Goal: Task Accomplishment & Management: Manage account settings

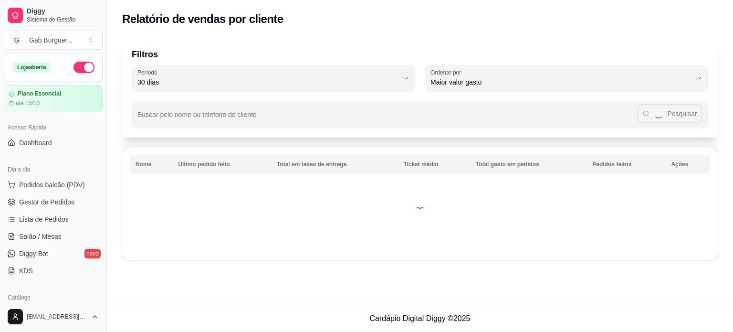
select select "30"
select select "HIGHEST_TOTAL_SPENT_WITH_ORDERS"
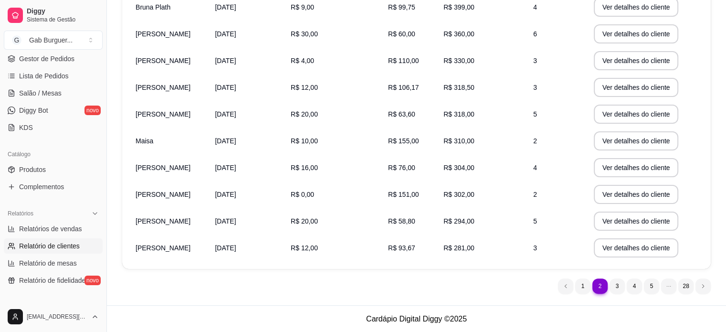
scroll to position [39, 0]
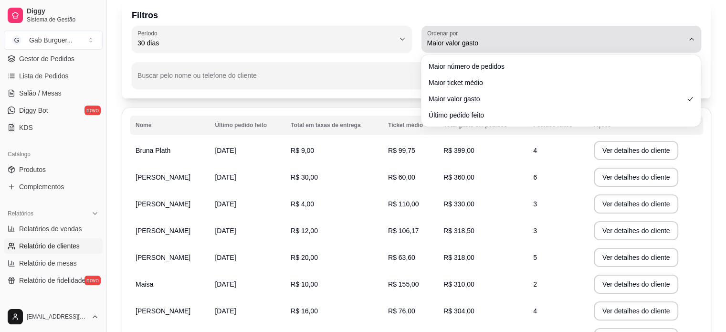
click at [605, 36] on div "Maior valor gasto" at bounding box center [555, 39] width 257 height 19
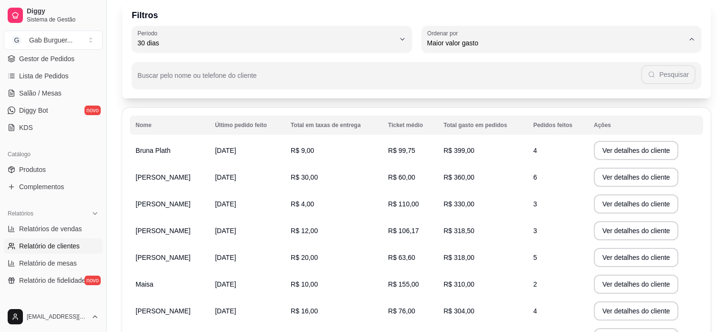
click at [560, 65] on span "Maior número de pedidos" at bounding box center [556, 65] width 245 height 9
type input "HIGHEST_ORDER_COUNT"
select select "HIGHEST_ORDER_COUNT"
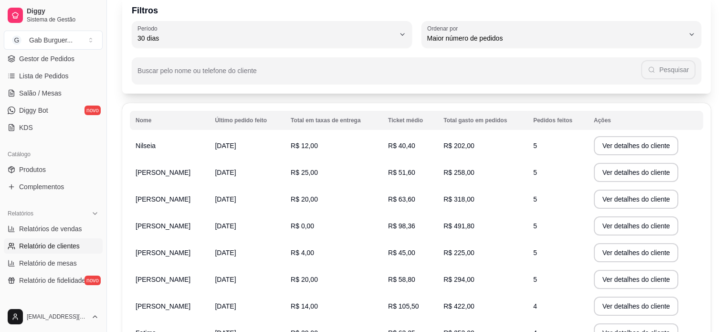
scroll to position [0, 0]
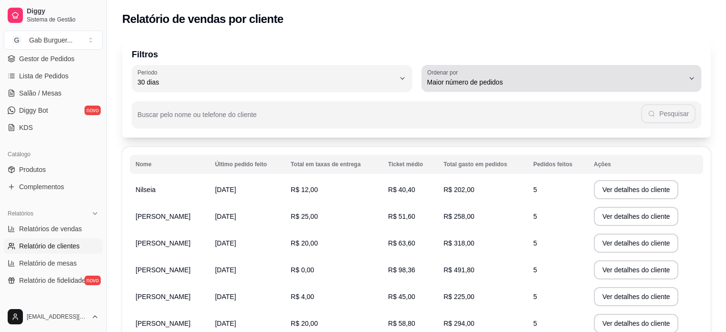
click at [678, 75] on div "Maior número de pedidos" at bounding box center [555, 78] width 257 height 19
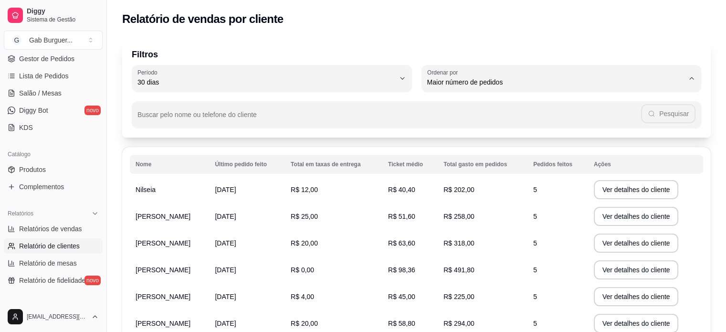
click at [648, 125] on span "Maior ticket médio" at bounding box center [556, 120] width 245 height 9
type input "HIGHEST_AVERAGE_TICKET"
select select "HIGHEST_AVERAGE_TICKET"
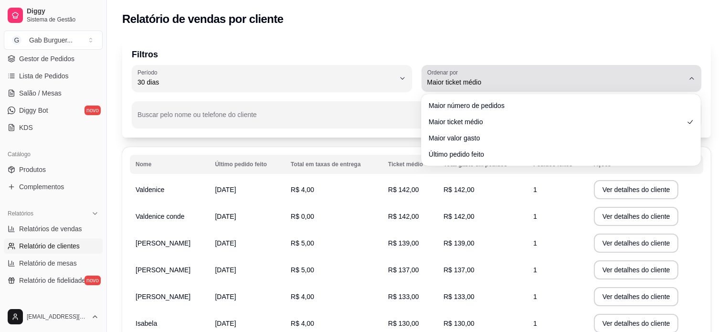
click at [627, 87] on div "Maior ticket médio" at bounding box center [555, 78] width 257 height 19
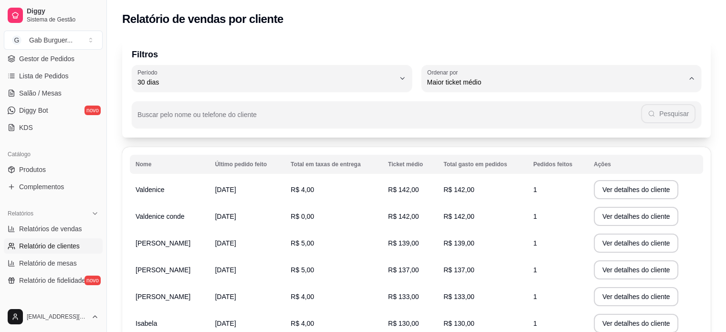
click at [547, 144] on li "Maior valor gasto" at bounding box center [560, 136] width 261 height 15
type input "HIGHEST_TOTAL_SPENT_WITH_ORDERS"
select select "HIGHEST_TOTAL_SPENT_WITH_ORDERS"
click at [62, 229] on span "Relatórios de vendas" at bounding box center [50, 229] width 63 height 10
select select "ALL"
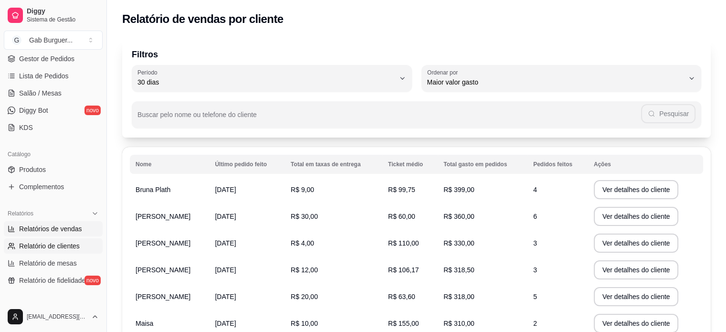
select select "ALL"
select select "0"
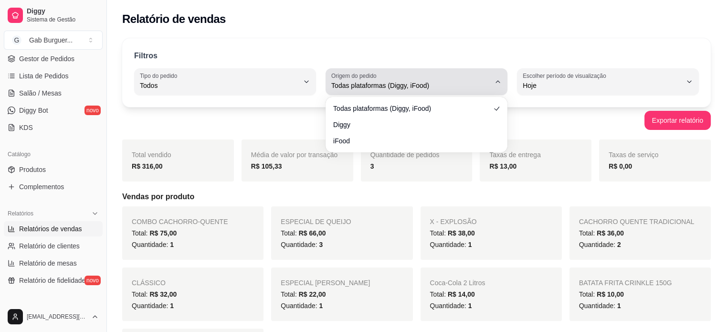
click at [465, 90] on div "Todas plataformas (Diggy, iFood)" at bounding box center [410, 81] width 159 height 19
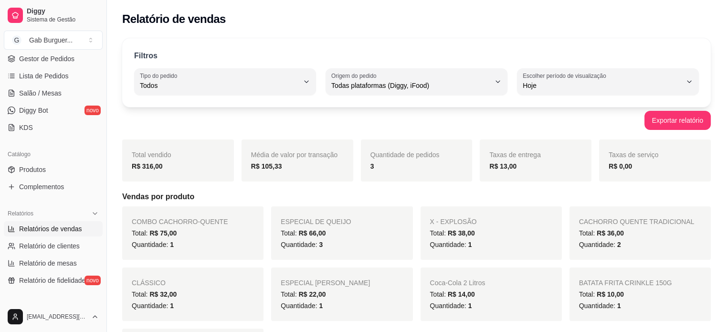
click at [569, 33] on div "Filtros ALL Tipo do pedido Todos Entrega Retirada Mesa Consumo local Tipo do pe…" at bounding box center [416, 316] width 619 height 569
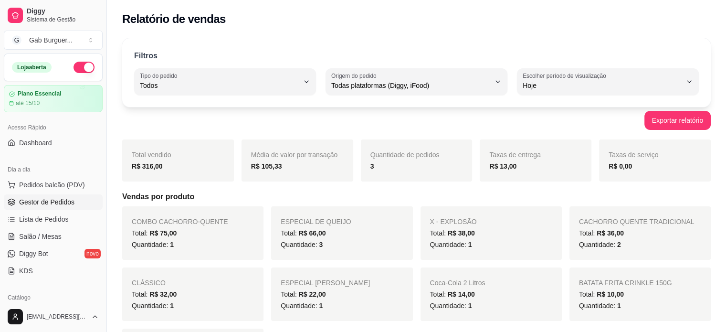
click at [68, 205] on span "Gestor de Pedidos" at bounding box center [46, 202] width 55 height 10
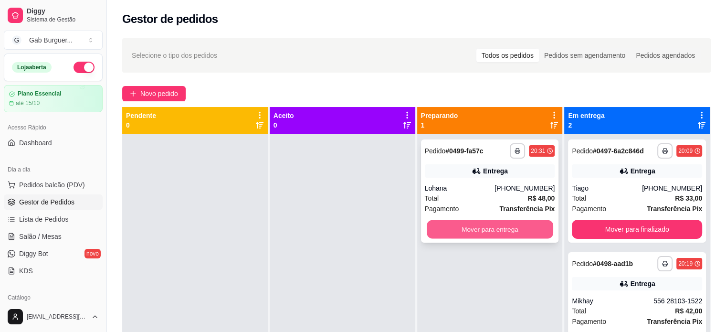
click at [492, 224] on button "Mover para entrega" at bounding box center [489, 229] width 126 height 19
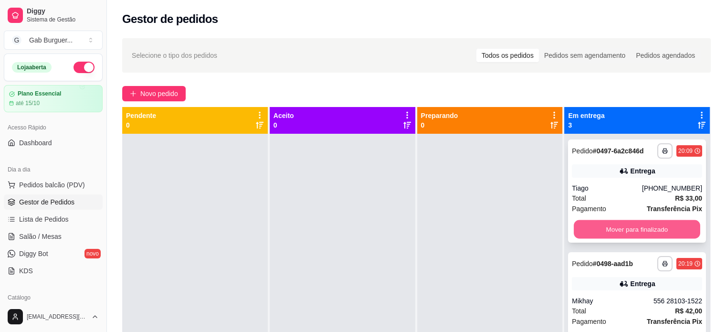
click at [599, 230] on button "Mover para finalizado" at bounding box center [636, 229] width 126 height 19
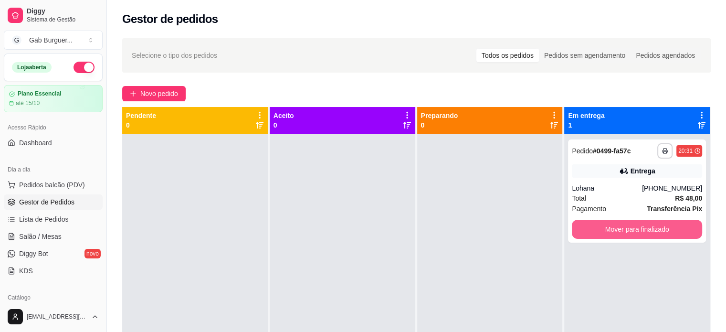
click at [599, 230] on button "Mover para finalizado" at bounding box center [637, 228] width 130 height 19
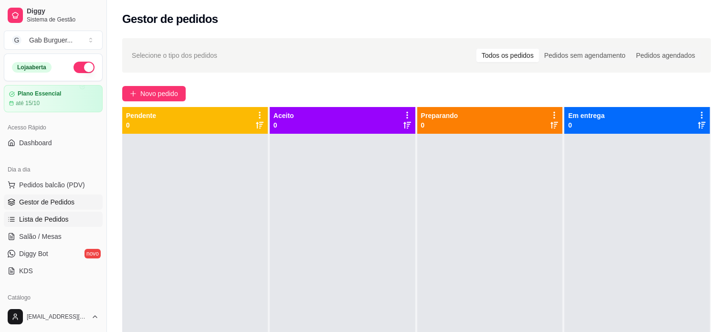
click at [70, 221] on link "Lista de Pedidos" at bounding box center [53, 218] width 99 height 15
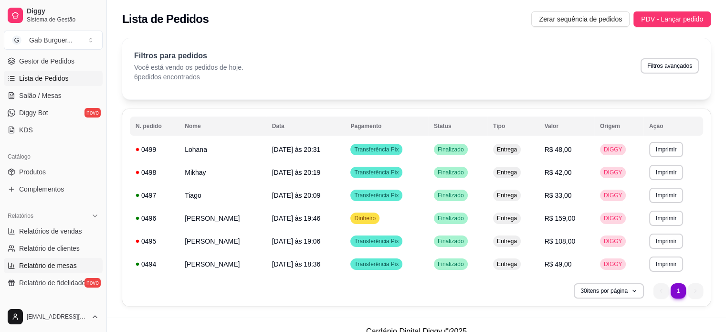
scroll to position [143, 0]
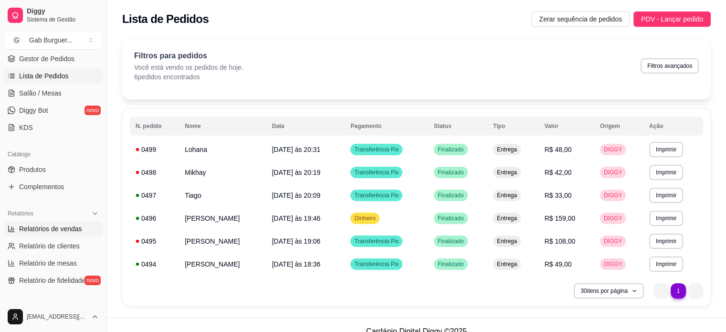
click at [64, 228] on span "Relatórios de vendas" at bounding box center [50, 229] width 63 height 10
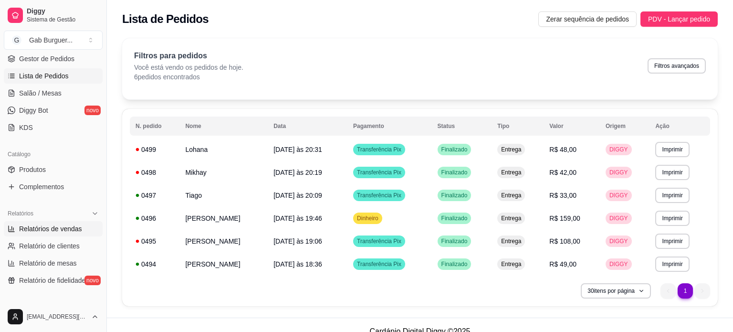
select select "ALL"
select select "0"
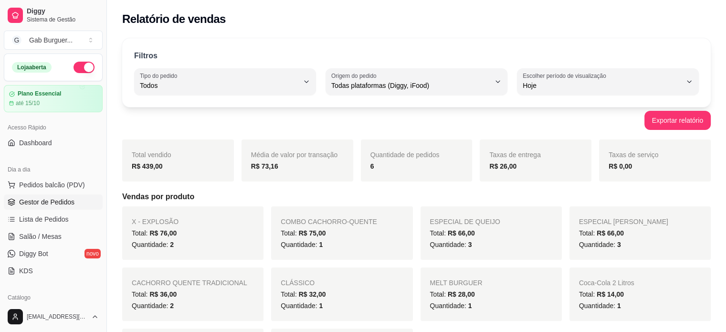
click at [53, 199] on span "Gestor de Pedidos" at bounding box center [46, 202] width 55 height 10
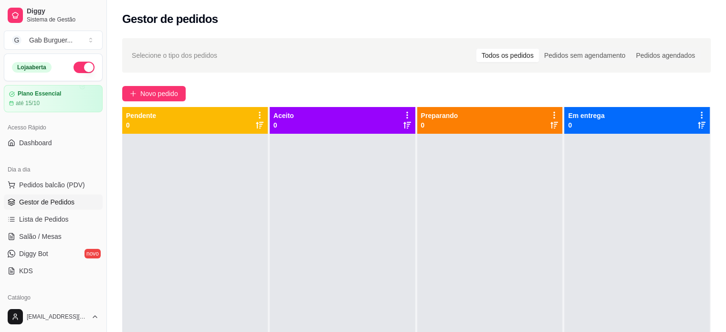
click at [159, 174] on div at bounding box center [195, 300] width 146 height 332
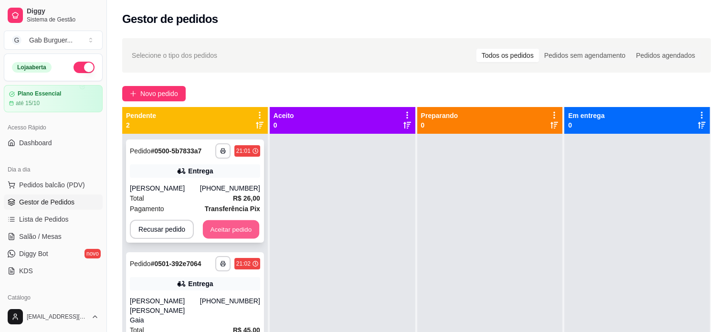
click at [250, 235] on button "Aceitar pedido" at bounding box center [231, 229] width 56 height 19
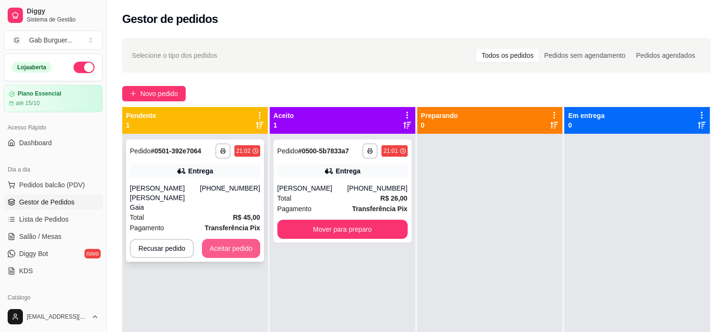
click at [257, 239] on button "Aceitar pedido" at bounding box center [231, 248] width 58 height 19
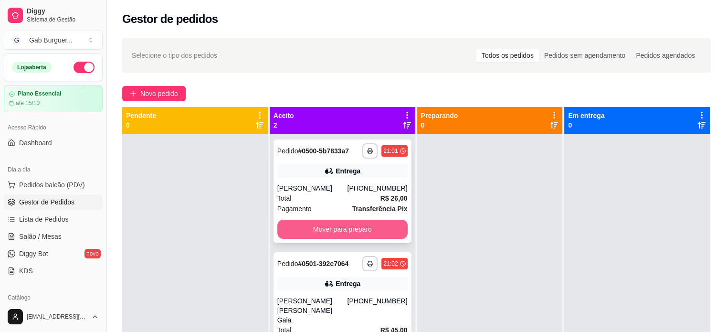
click at [337, 232] on button "Mover para preparo" at bounding box center [342, 228] width 130 height 19
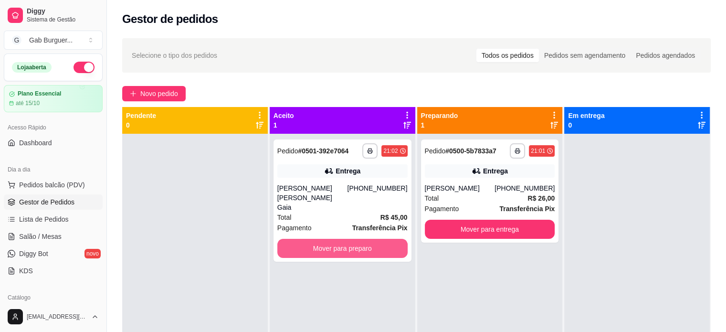
click at [337, 239] on button "Mover para preparo" at bounding box center [342, 248] width 130 height 19
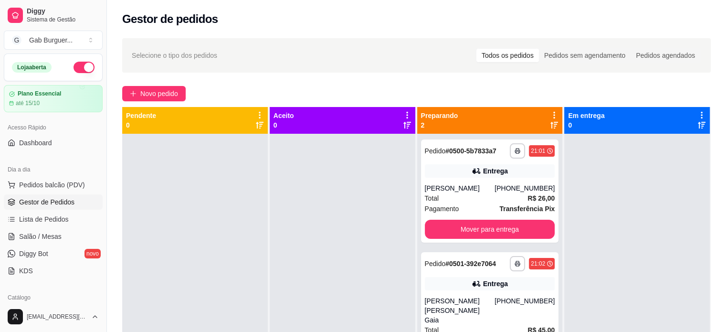
scroll to position [27, 0]
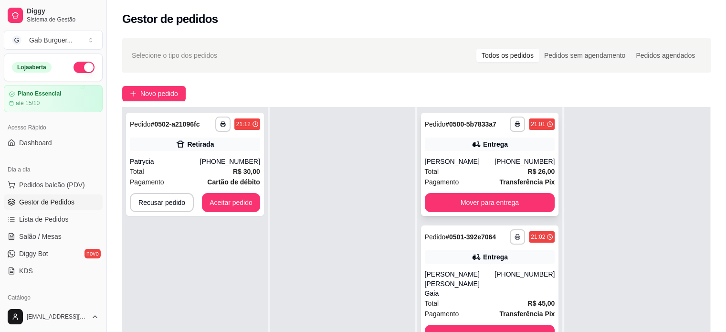
click at [518, 198] on button "Mover para entrega" at bounding box center [490, 202] width 130 height 19
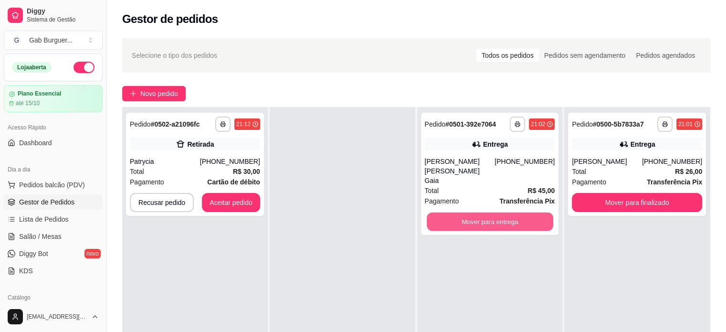
click at [518, 212] on button "Mover para entrega" at bounding box center [489, 221] width 126 height 19
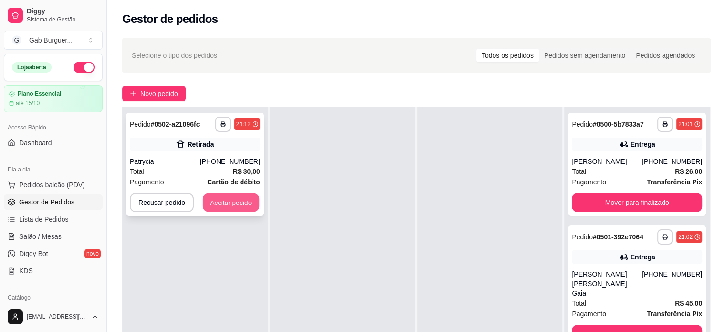
click at [246, 202] on button "Aceitar pedido" at bounding box center [231, 202] width 56 height 19
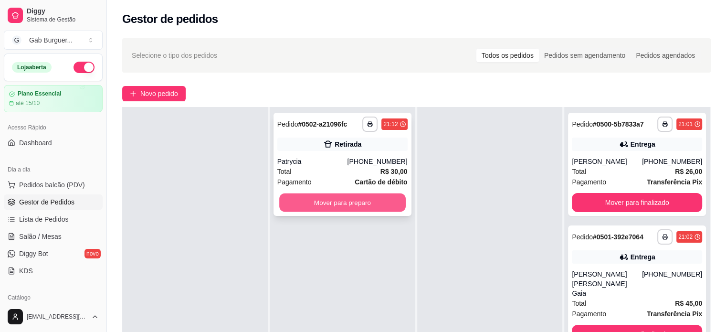
click at [370, 201] on button "Mover para preparo" at bounding box center [342, 202] width 126 height 19
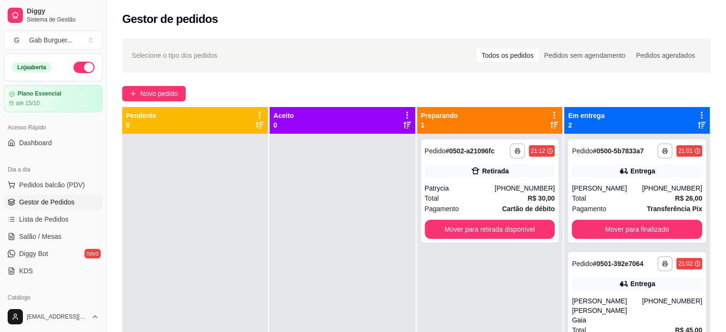
scroll to position [0, 0]
click at [488, 229] on button "Mover para retirada disponível" at bounding box center [490, 228] width 130 height 19
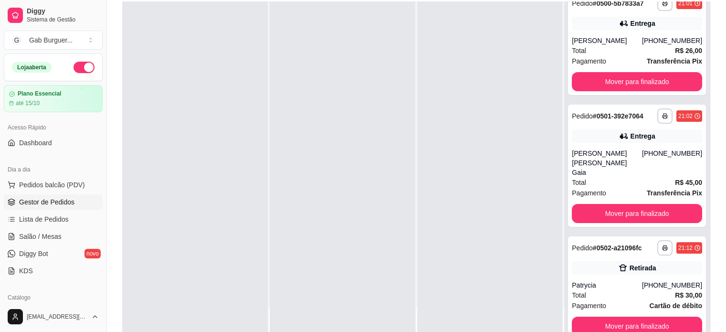
scroll to position [145, 0]
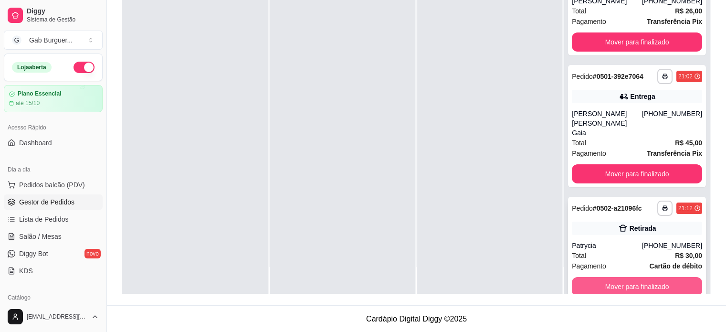
click at [651, 277] on button "Mover para finalizado" at bounding box center [637, 286] width 130 height 19
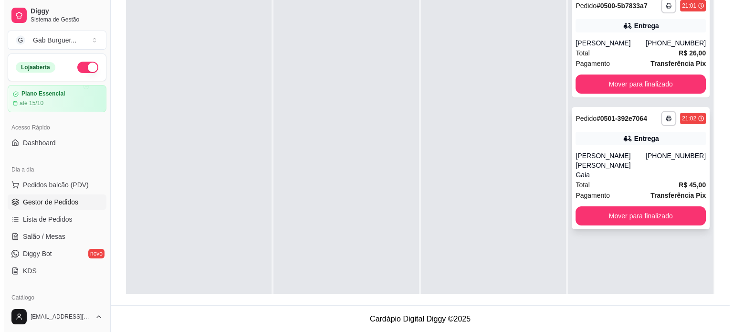
scroll to position [0, 0]
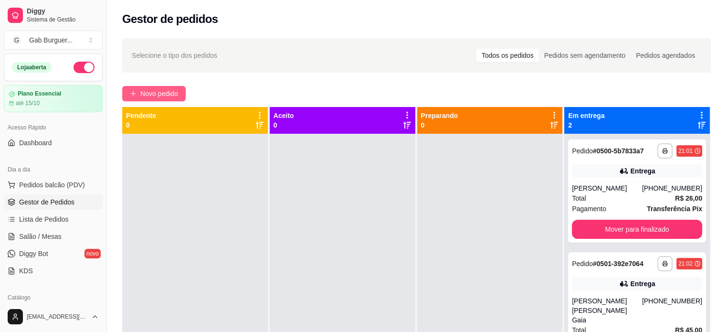
click at [155, 93] on span "Novo pedido" at bounding box center [159, 93] width 38 height 10
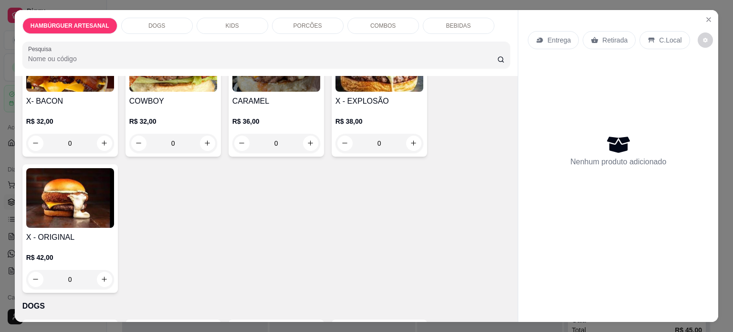
scroll to position [286, 0]
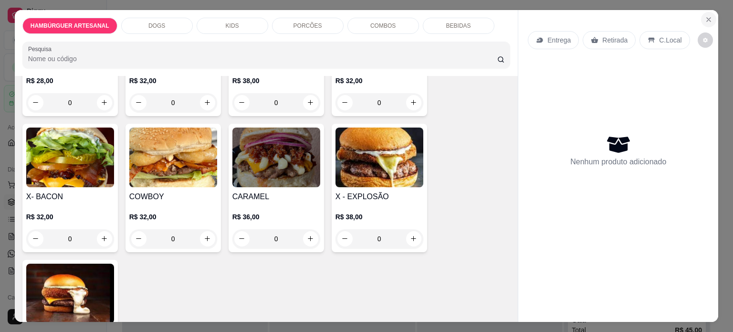
click at [710, 16] on button "Close" at bounding box center [708, 19] width 15 height 15
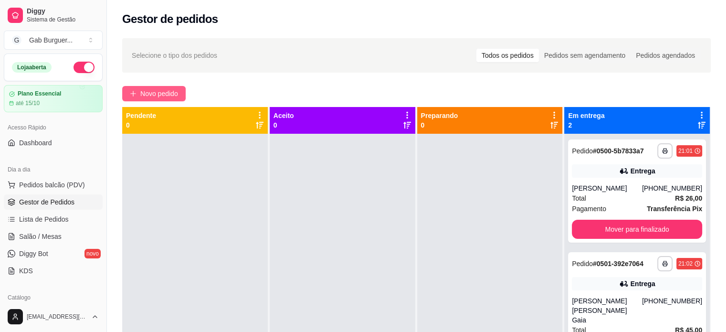
click at [175, 97] on span "Novo pedido" at bounding box center [159, 93] width 38 height 10
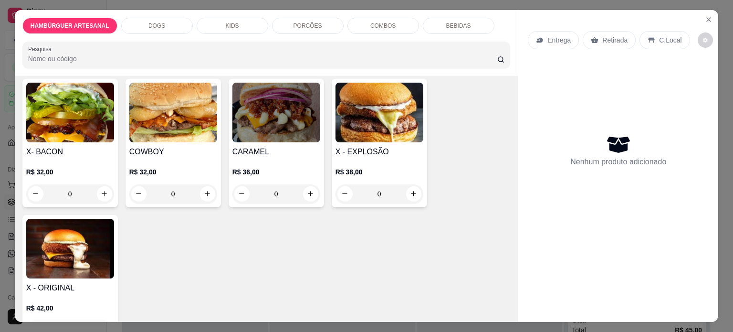
scroll to position [334, 0]
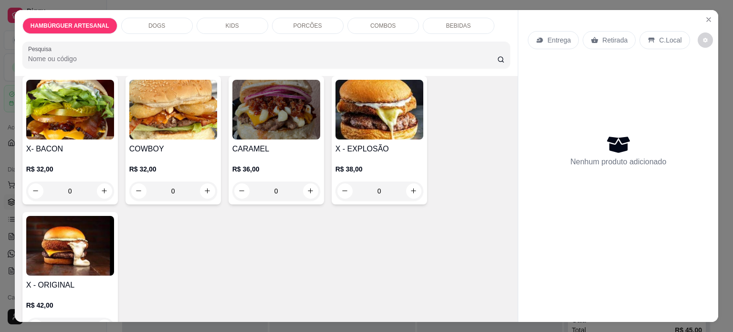
click at [408, 186] on div "0" at bounding box center [379, 190] width 88 height 19
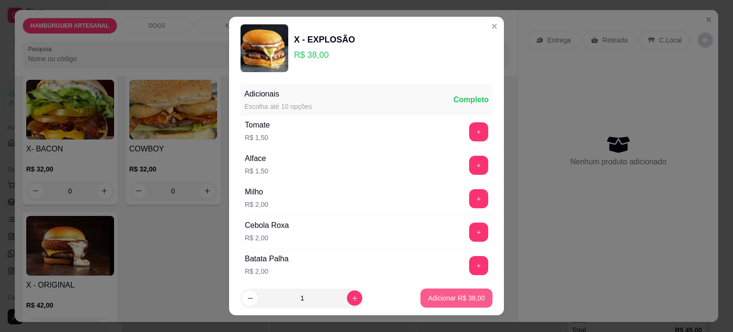
click at [454, 298] on p "Adicionar R$ 38,00" at bounding box center [456, 298] width 57 height 10
type input "1"
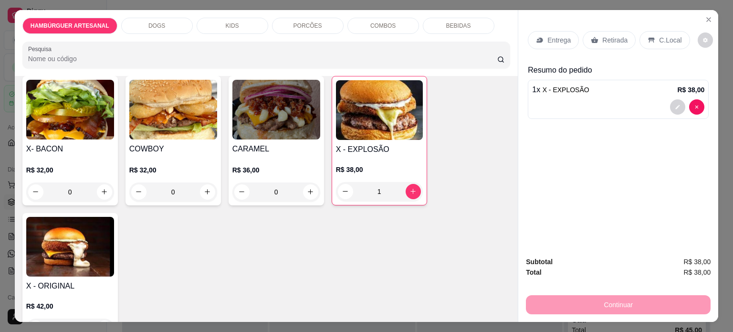
click at [534, 42] on div "Entrega" at bounding box center [553, 40] width 51 height 18
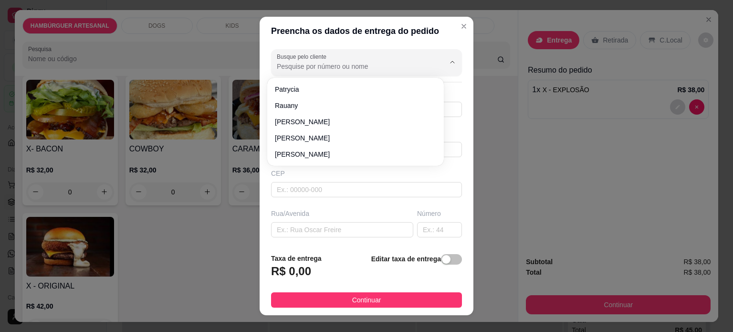
click at [394, 63] on input "Busque pelo cliente" at bounding box center [353, 67] width 153 height 10
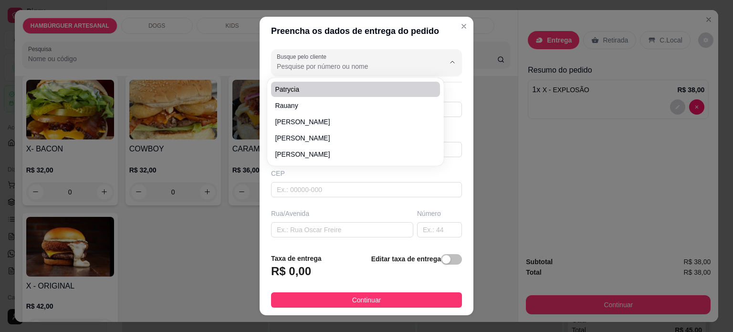
click at [330, 67] on input "Busque pelo cliente" at bounding box center [353, 67] width 153 height 10
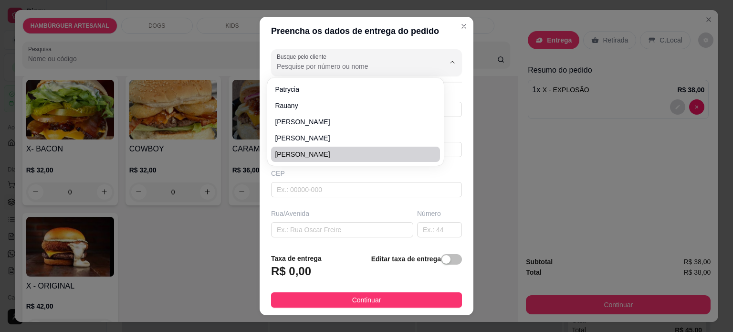
click at [370, 179] on div "CEP" at bounding box center [366, 182] width 197 height 29
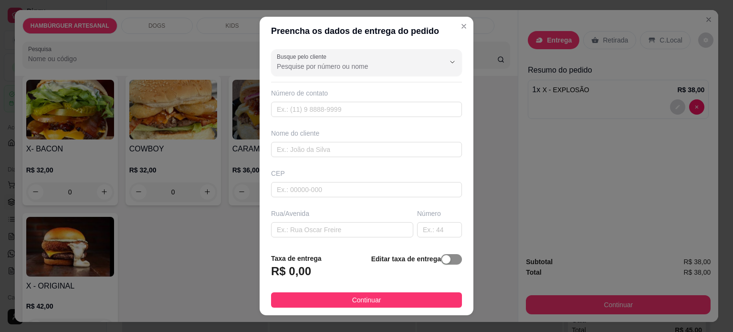
click at [442, 261] on div "button" at bounding box center [446, 259] width 9 height 9
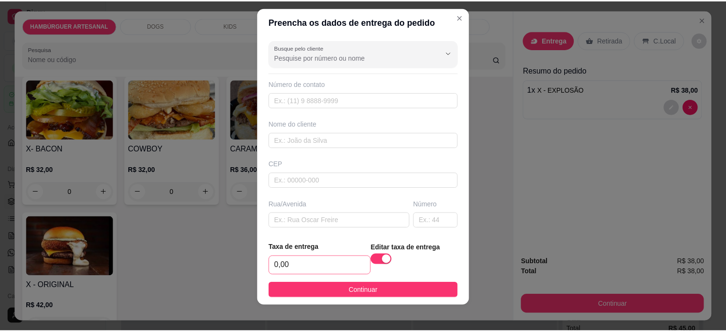
scroll to position [14, 0]
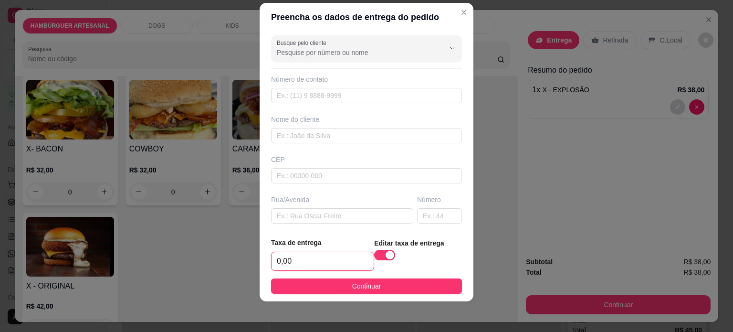
drag, startPoint x: 322, startPoint y: 253, endPoint x: 158, endPoint y: 235, distance: 165.2
click at [151, 251] on div "Preencha os dados de entrega do pedido Busque pelo cliente Número de contato No…" at bounding box center [366, 166] width 733 height 332
type input "4,00"
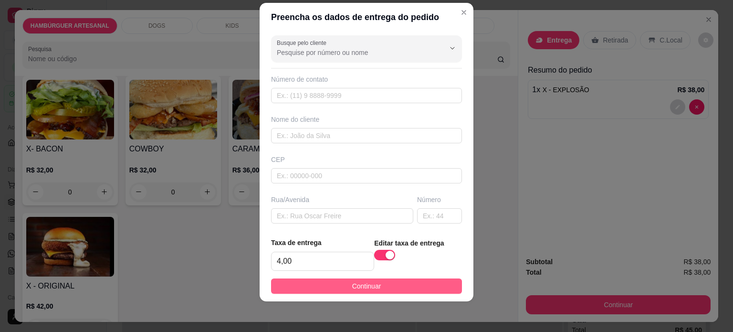
click at [374, 284] on button "Continuar" at bounding box center [366, 285] width 191 height 15
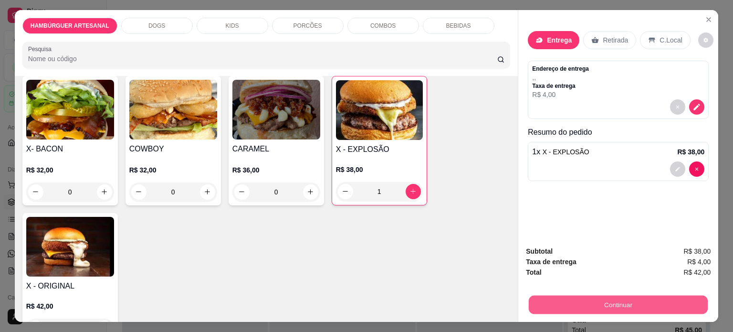
click at [625, 300] on button "Continuar" at bounding box center [618, 304] width 179 height 19
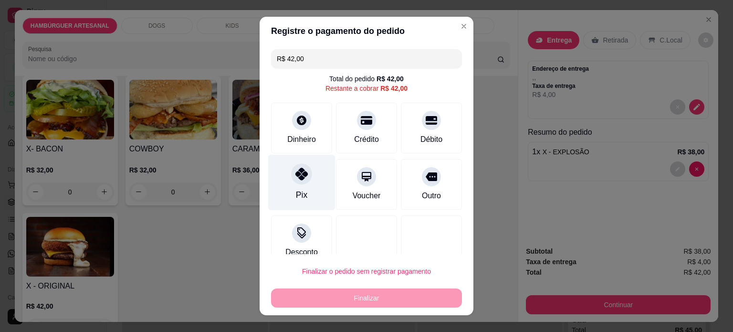
click at [310, 183] on div "Pix" at bounding box center [301, 182] width 67 height 56
type input "R$ 0,00"
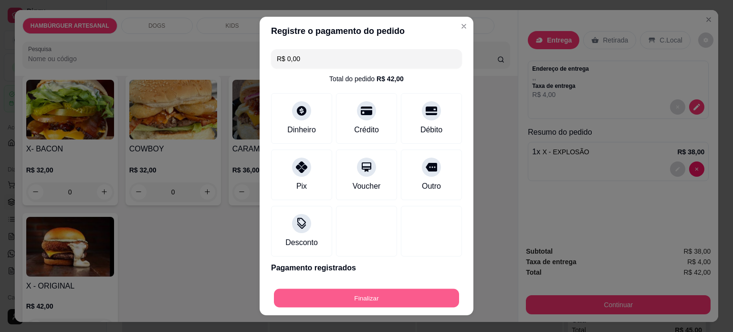
click at [378, 302] on button "Finalizar" at bounding box center [366, 298] width 185 height 19
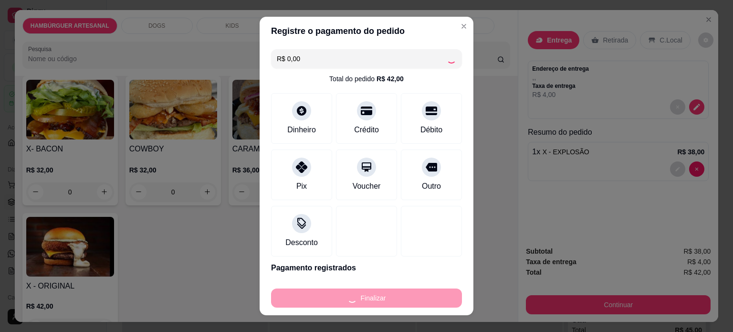
type input "0"
type input "-R$ 42,00"
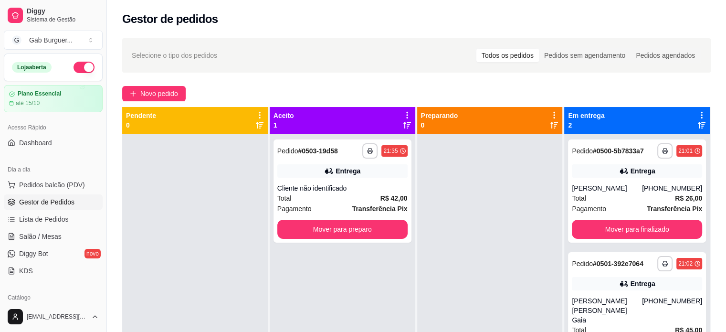
click at [454, 22] on div "Gestor de pedidos" at bounding box center [416, 18] width 588 height 15
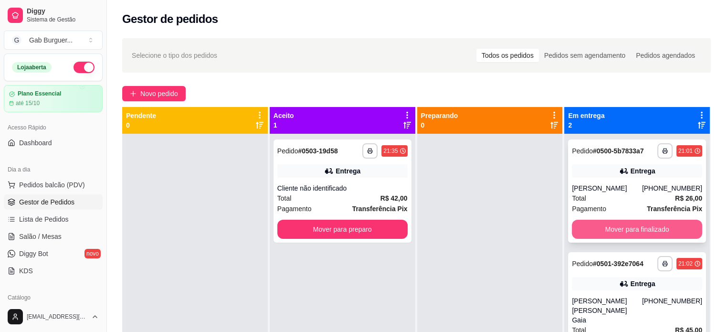
click at [651, 229] on button "Mover para finalizado" at bounding box center [637, 228] width 130 height 19
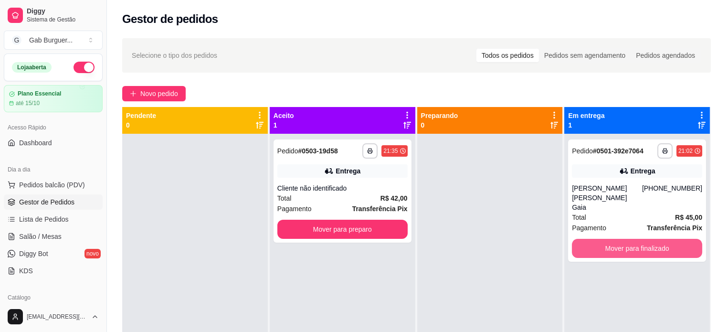
click at [651, 239] on button "Mover para finalizado" at bounding box center [637, 248] width 130 height 19
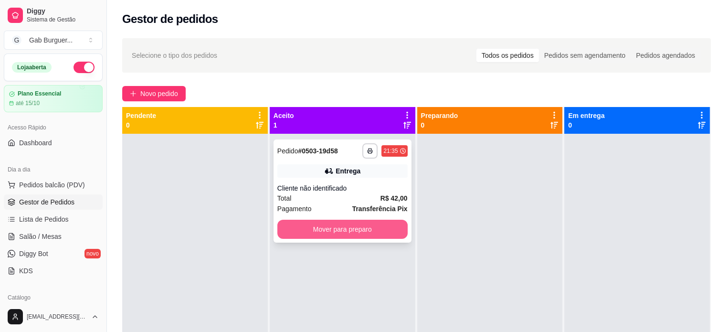
click at [324, 229] on button "Mover para preparo" at bounding box center [342, 228] width 130 height 19
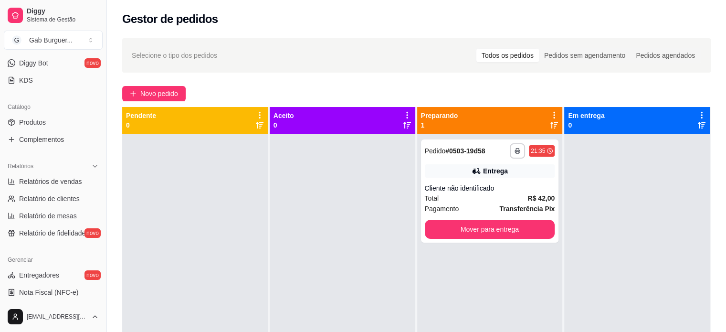
scroll to position [191, 0]
click at [461, 227] on button "Mover para entrega" at bounding box center [490, 228] width 130 height 19
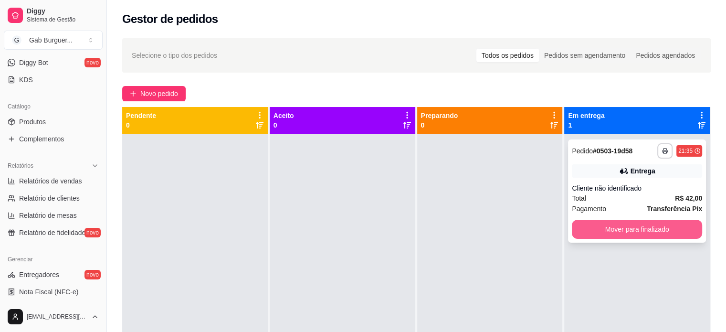
click at [637, 232] on button "Mover para finalizado" at bounding box center [637, 228] width 130 height 19
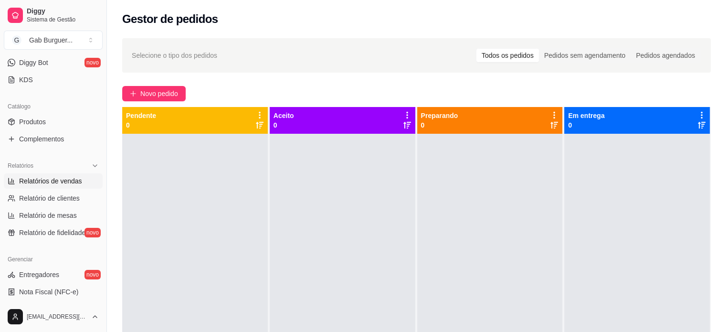
click at [67, 179] on span "Relatórios de vendas" at bounding box center [50, 181] width 63 height 10
select select "ALL"
select select "0"
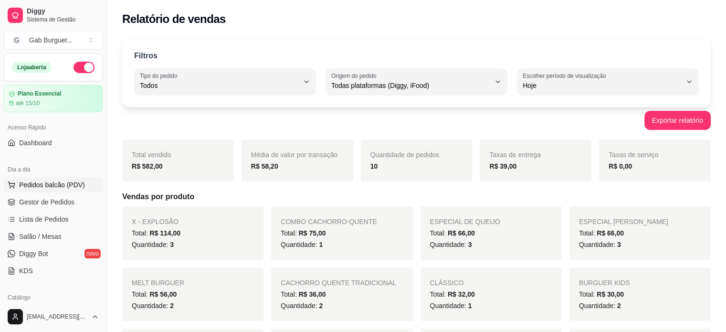
click at [38, 183] on span "Pedidos balcão (PDV)" at bounding box center [52, 185] width 66 height 10
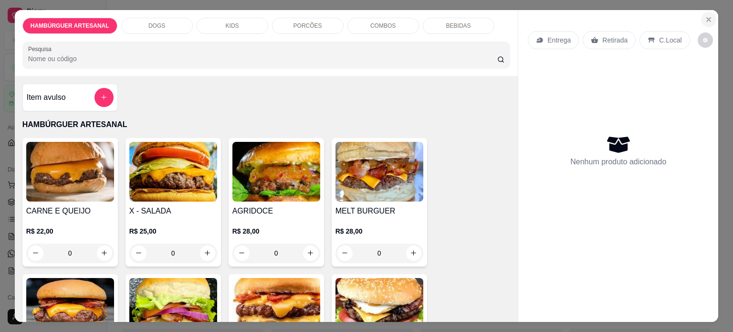
click at [706, 16] on icon "Close" at bounding box center [709, 20] width 8 height 8
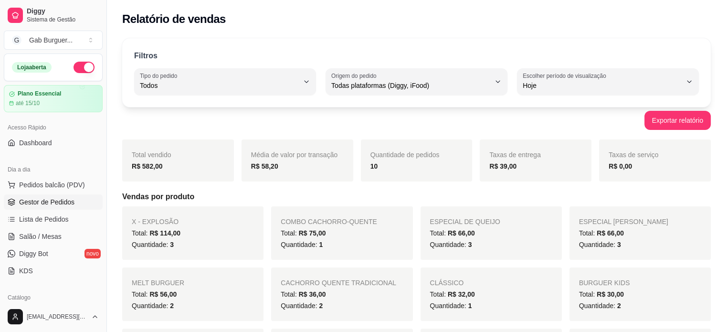
click at [43, 205] on span "Gestor de Pedidos" at bounding box center [46, 202] width 55 height 10
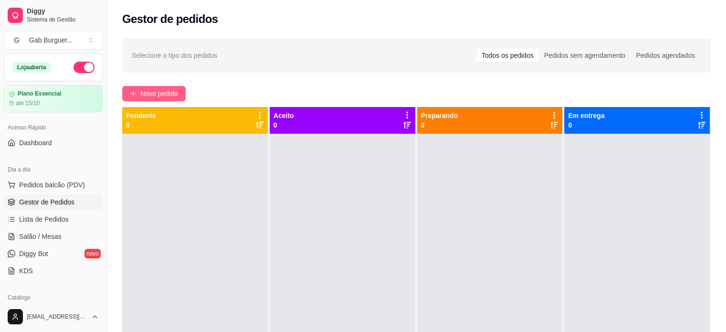
click at [170, 88] on span "Novo pedido" at bounding box center [159, 93] width 38 height 10
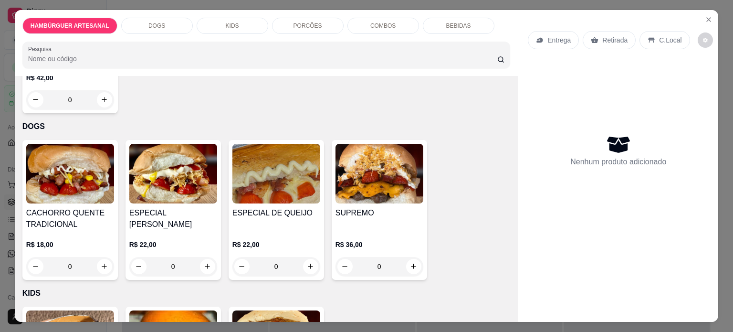
scroll to position [572, 0]
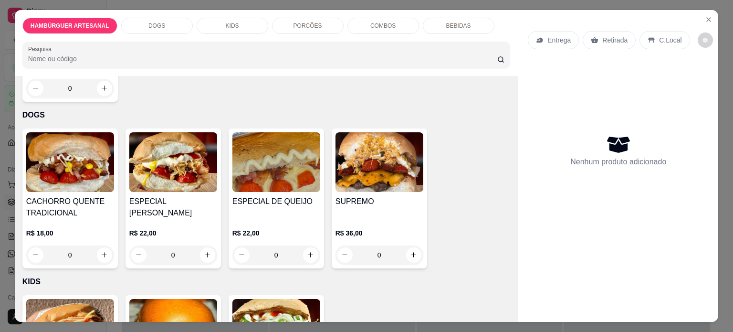
click at [416, 251] on div "0" at bounding box center [379, 254] width 88 height 19
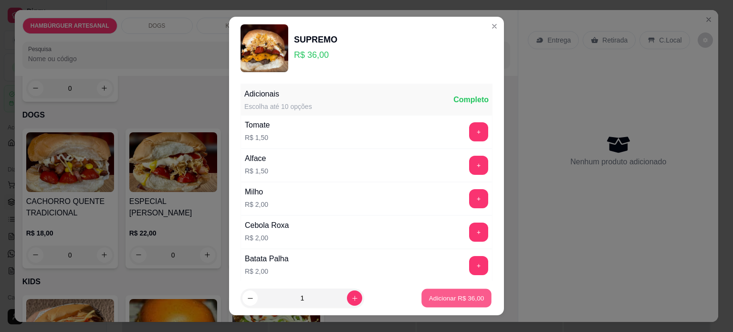
click at [451, 291] on button "Adicionar R$ 36,00" at bounding box center [456, 298] width 70 height 19
type input "1"
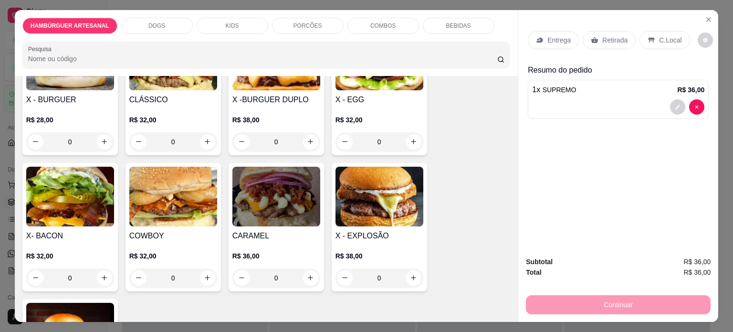
scroll to position [239, 0]
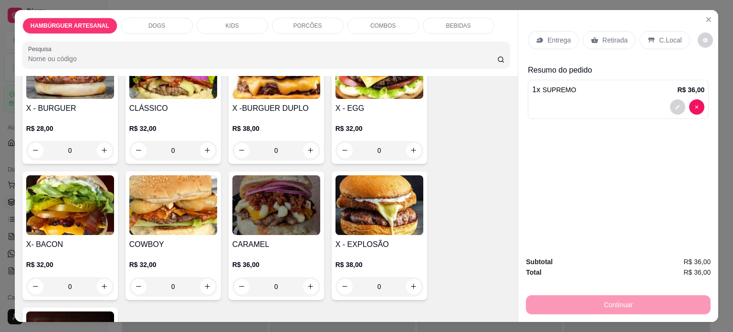
click at [104, 282] on div "0" at bounding box center [70, 286] width 88 height 19
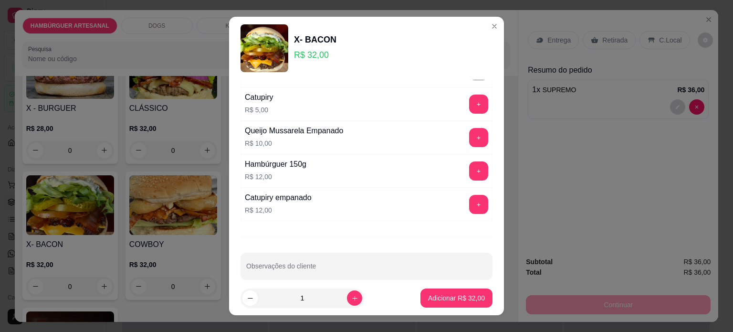
scroll to position [403, 0]
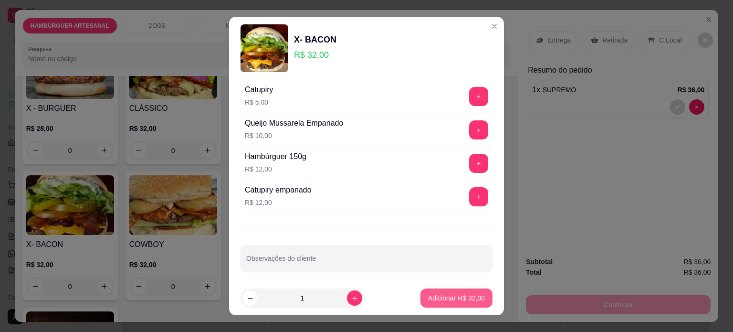
click at [452, 295] on p "Adicionar R$ 32,00" at bounding box center [456, 298] width 57 height 10
type input "1"
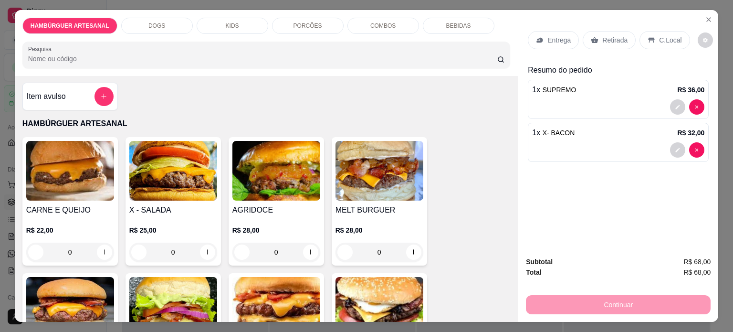
scroll to position [0, 0]
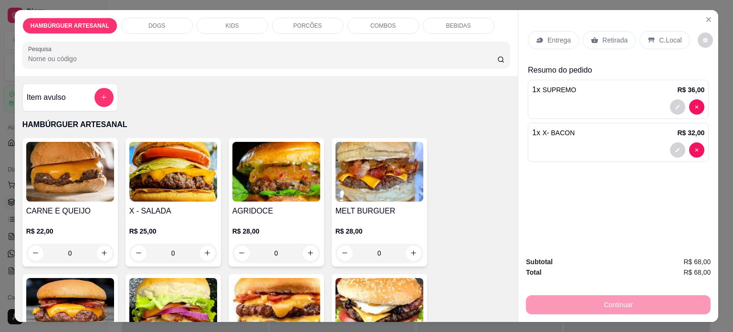
click at [100, 107] on div "Item avulso HAMBÚRGUER ARTESANAL CARNE E QUEIJO R$ 22,00 0 X - SALADA R$ 25,00 …" at bounding box center [266, 199] width 503 height 246
click at [104, 95] on button "add-separate-item" at bounding box center [103, 97] width 19 height 19
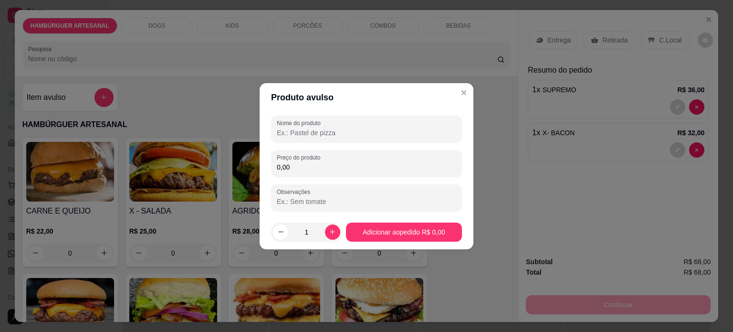
click at [305, 135] on input "Nome do produto" at bounding box center [366, 133] width 179 height 10
type input "Adicional de geleia"
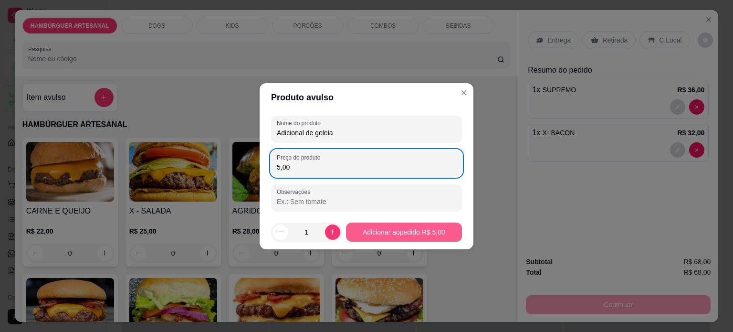
type input "5,00"
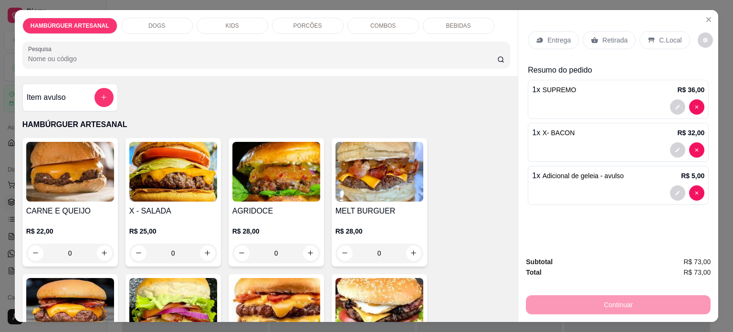
click at [561, 42] on div "Entrega" at bounding box center [553, 40] width 51 height 18
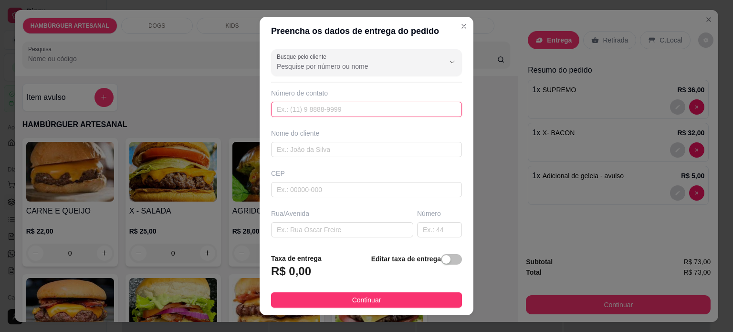
click at [329, 109] on input "text" at bounding box center [366, 109] width 191 height 15
click at [352, 152] on input "text" at bounding box center [366, 149] width 191 height 15
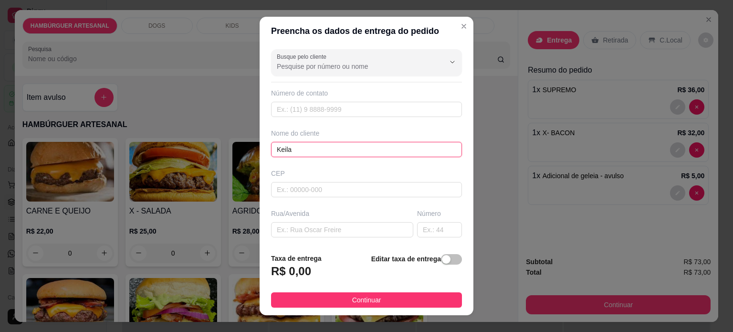
type input "Keila"
type input "86125000"
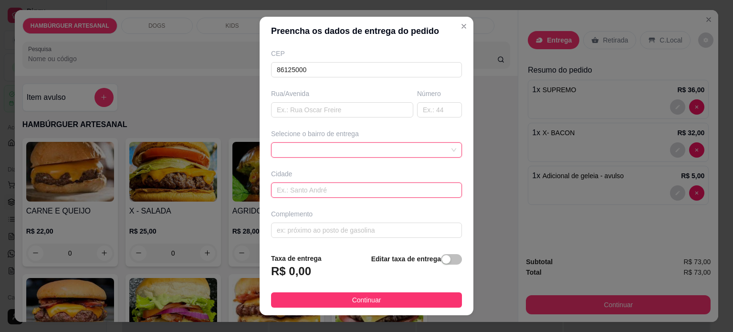
click at [363, 190] on input "text" at bounding box center [366, 189] width 191 height 15
click at [350, 144] on div "68a274e990825be0f548409b 68a2789ea2f8de552d9067a1 [PERSON_NAME] - R$ 5,00 [GEOG…" at bounding box center [366, 149] width 191 height 15
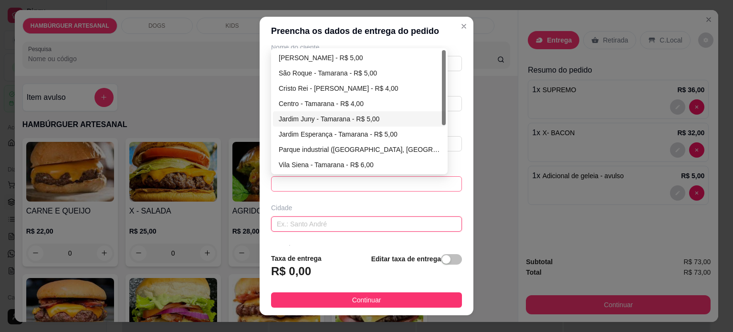
scroll to position [72, 0]
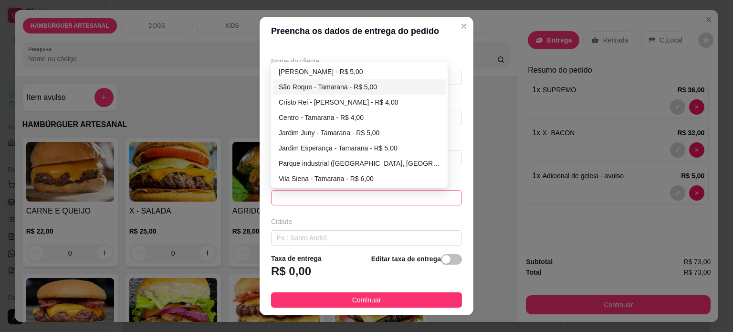
click at [353, 83] on div "São Roque - Tamarana - R$ 5,00" at bounding box center [359, 87] width 161 height 10
type input "Tamarana"
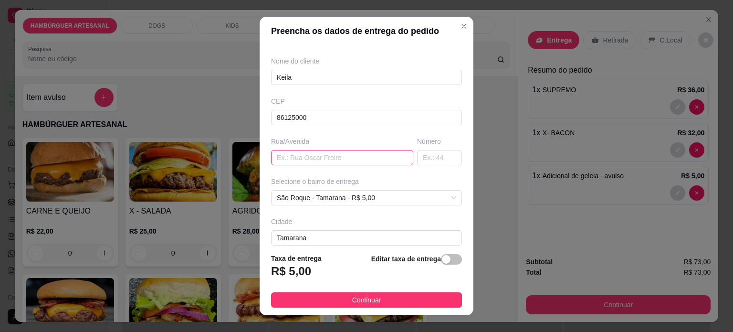
click at [361, 154] on input "text" at bounding box center [342, 157] width 142 height 15
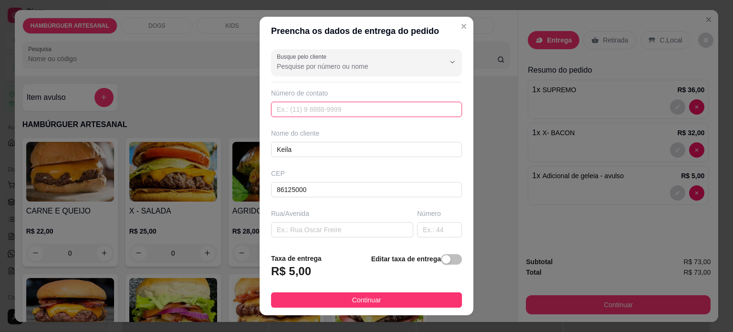
click at [351, 108] on input "text" at bounding box center [366, 109] width 191 height 15
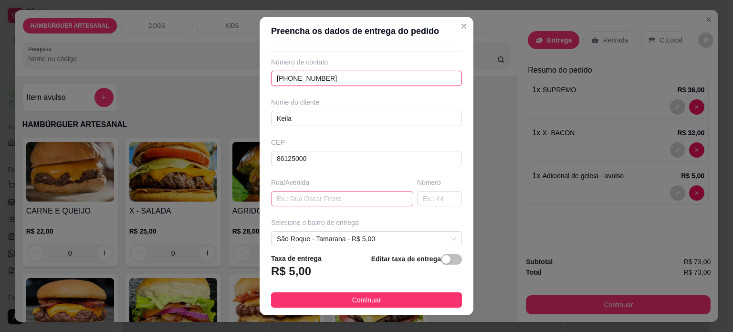
scroll to position [48, 0]
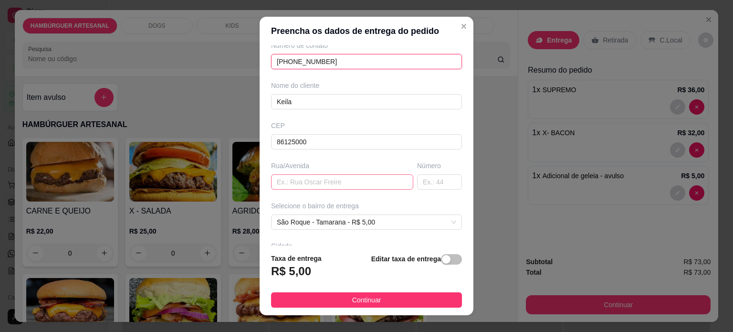
type input "[PHONE_NUMBER]"
click at [281, 185] on input "text" at bounding box center [342, 181] width 142 height 15
click at [288, 188] on div "Busque pelo cliente Número de contato [PHONE_NUMBER] Nome do cliente [PERSON_NA…" at bounding box center [367, 145] width 214 height 200
click at [290, 180] on input "[PERSON_NAME] vista" at bounding box center [342, 181] width 142 height 15
drag, startPoint x: 290, startPoint y: 180, endPoint x: 281, endPoint y: 184, distance: 10.1
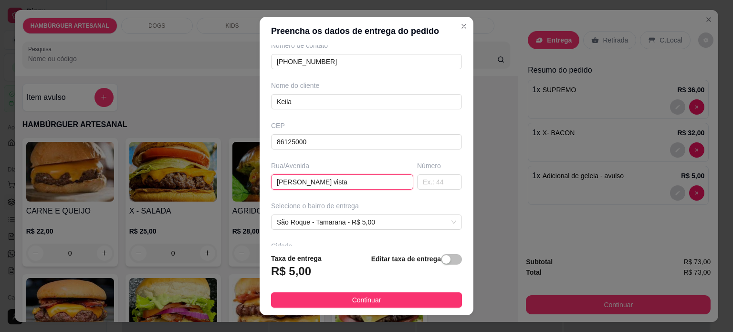
click at [281, 184] on input "[PERSON_NAME] vista" at bounding box center [342, 181] width 142 height 15
click at [284, 181] on input "[PERSON_NAME] vista" at bounding box center [342, 181] width 142 height 15
type input "[PERSON_NAME] vista"
click at [425, 175] on input "text" at bounding box center [439, 181] width 45 height 15
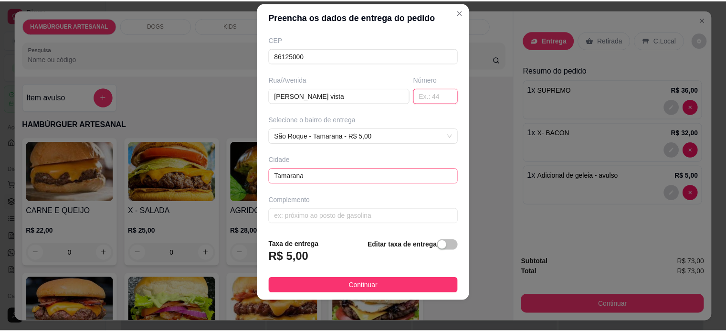
scroll to position [0, 0]
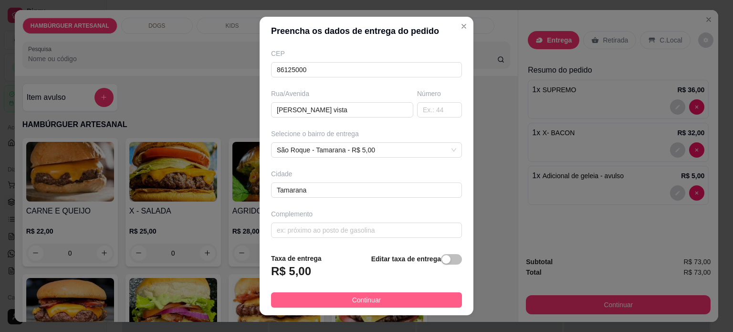
click at [376, 296] on button "Continuar" at bounding box center [366, 299] width 191 height 15
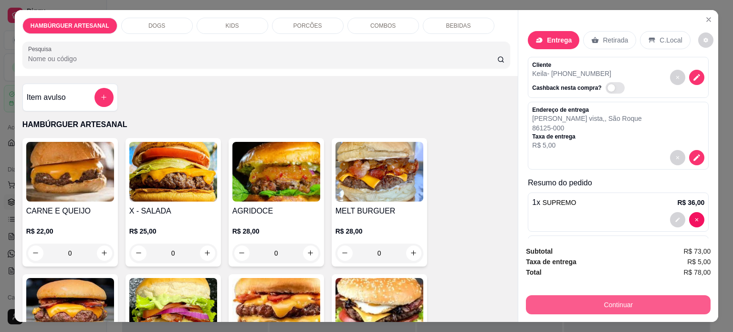
click at [609, 301] on button "Continuar" at bounding box center [618, 304] width 185 height 19
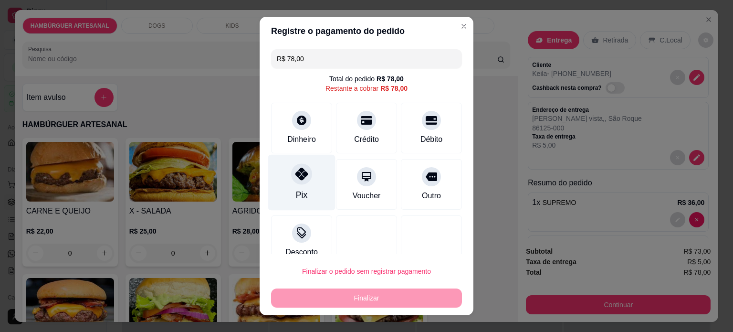
click at [303, 193] on div "Pix" at bounding box center [301, 182] width 67 height 56
type input "R$ 0,00"
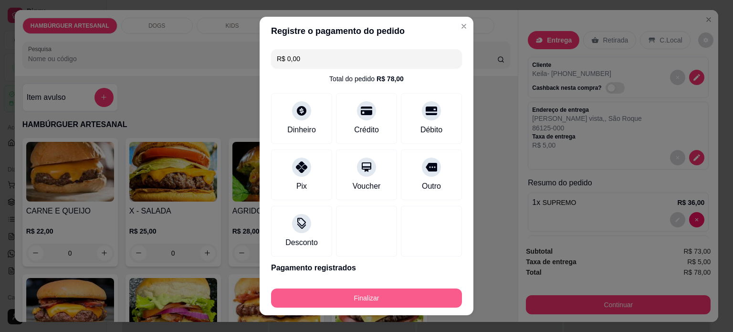
click at [379, 299] on button "Finalizar" at bounding box center [366, 297] width 191 height 19
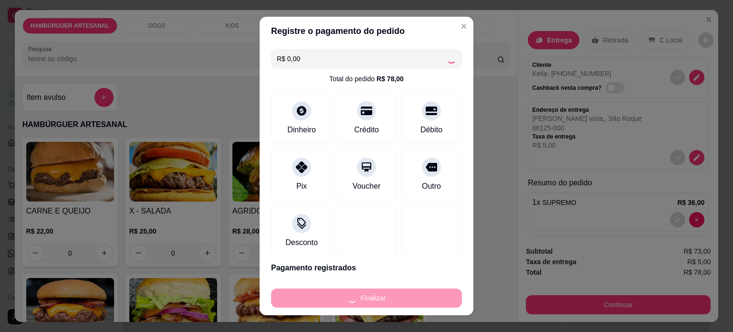
type input "0"
type input "-R$ 78,00"
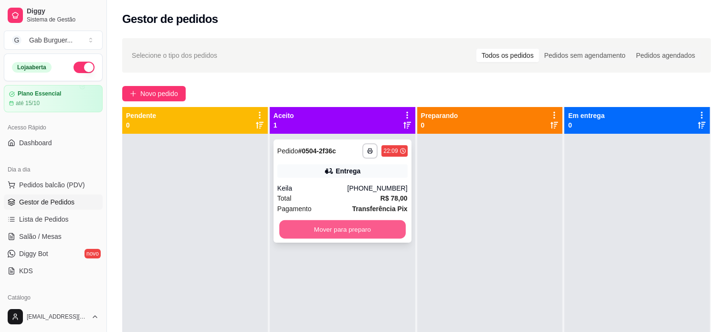
click at [343, 226] on button "Mover para preparo" at bounding box center [342, 229] width 126 height 19
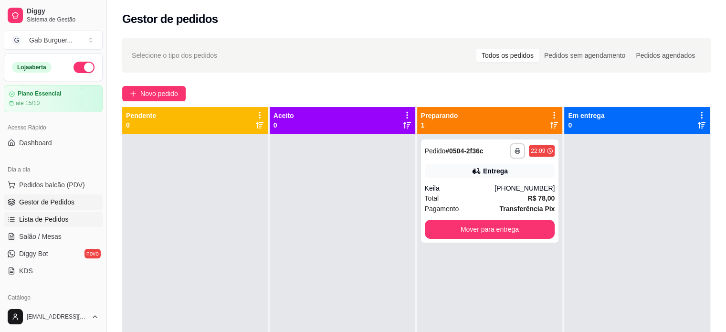
click at [57, 216] on span "Lista de Pedidos" at bounding box center [44, 219] width 50 height 10
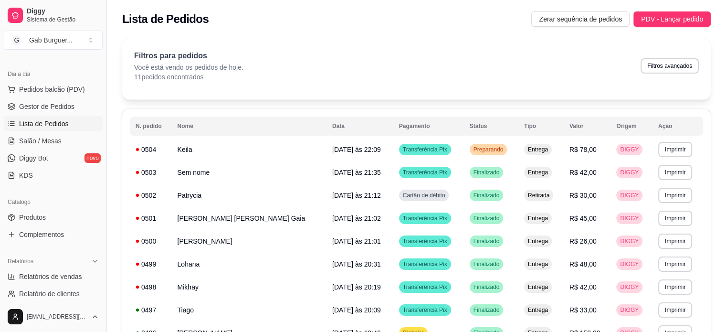
scroll to position [143, 0]
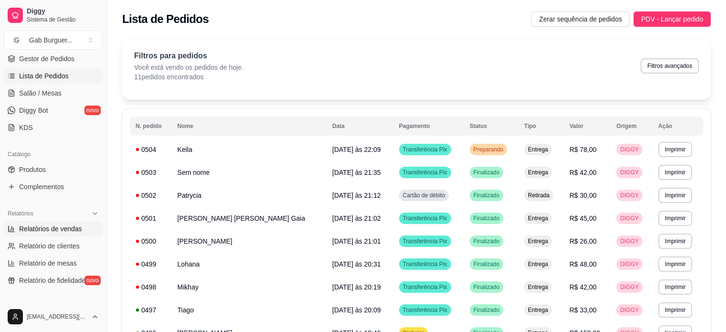
click at [57, 221] on link "Relatórios de vendas" at bounding box center [53, 228] width 99 height 15
select select "ALL"
select select "0"
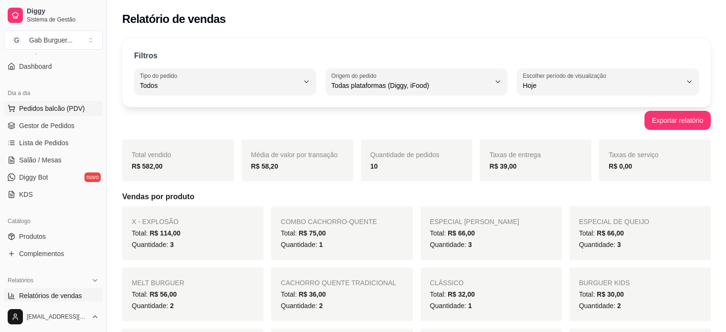
scroll to position [48, 0]
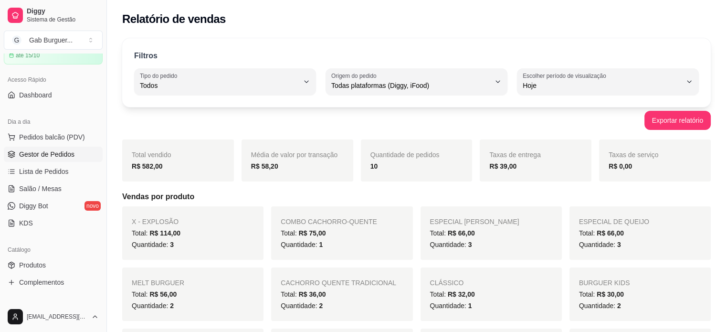
click at [49, 156] on span "Gestor de Pedidos" at bounding box center [46, 154] width 55 height 10
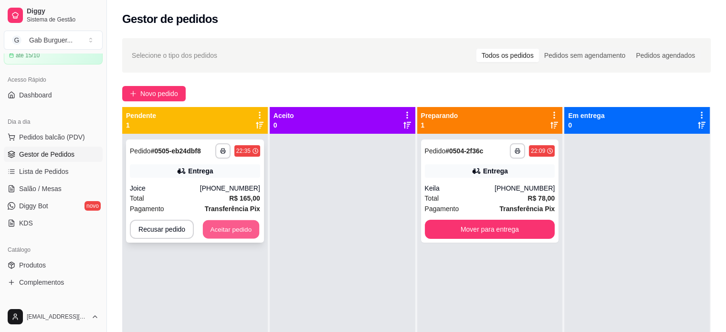
click at [227, 225] on button "Aceitar pedido" at bounding box center [231, 229] width 56 height 19
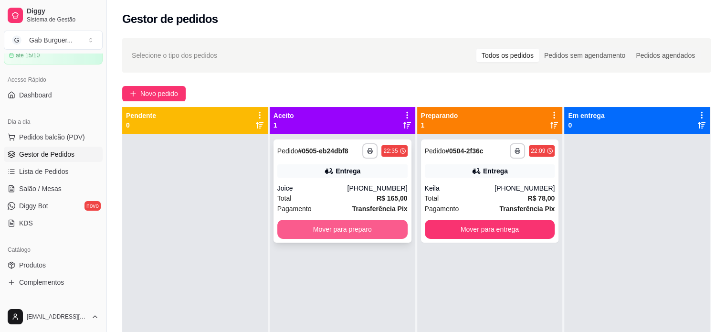
click at [329, 228] on button "Mover para preparo" at bounding box center [342, 228] width 130 height 19
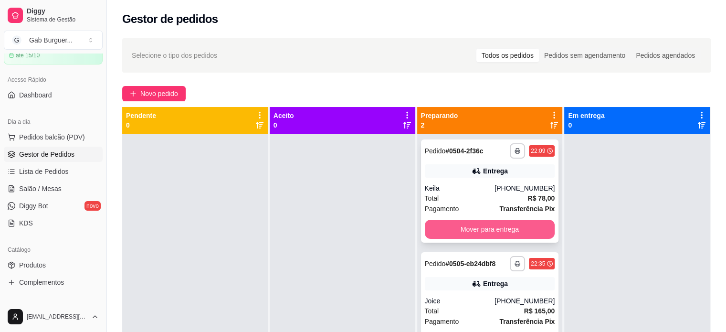
click at [508, 233] on button "Mover para entrega" at bounding box center [490, 228] width 130 height 19
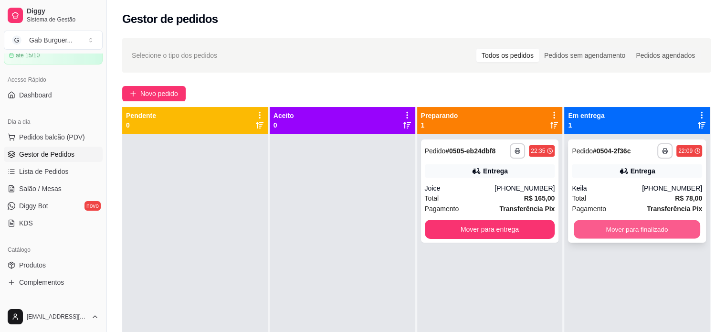
click at [626, 230] on button "Mover para finalizado" at bounding box center [636, 229] width 126 height 19
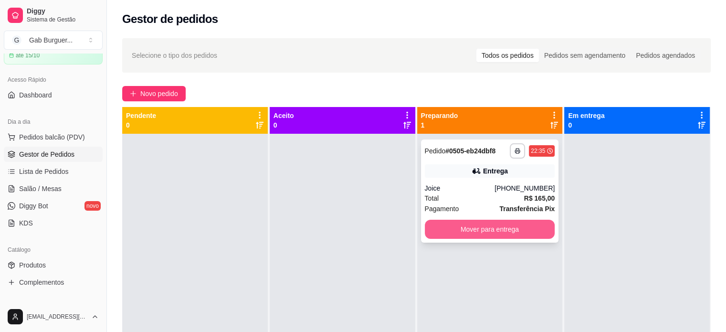
click at [492, 224] on button "Mover para entrega" at bounding box center [490, 228] width 130 height 19
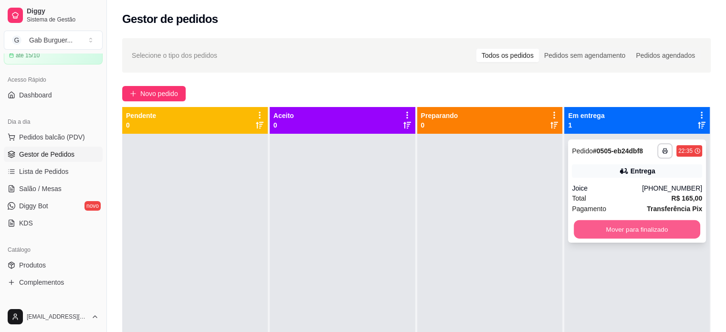
click at [592, 230] on button "Mover para finalizado" at bounding box center [636, 229] width 126 height 19
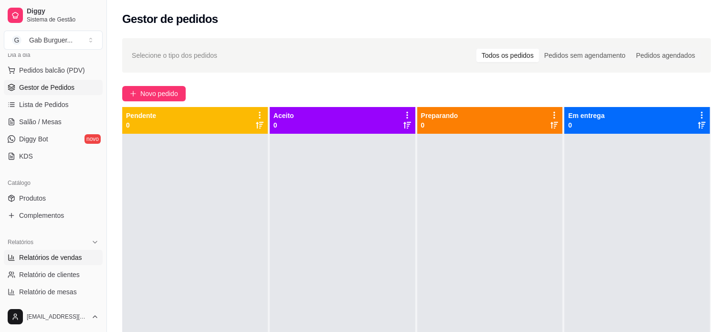
scroll to position [143, 0]
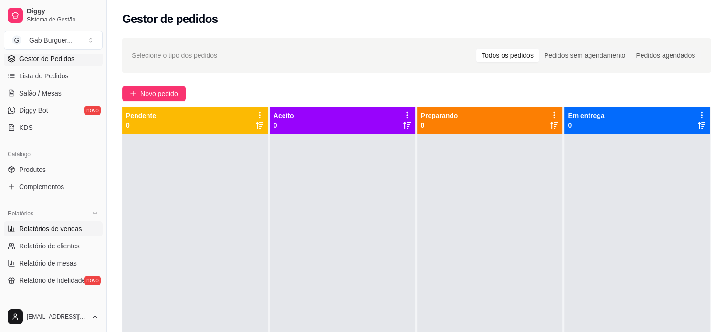
click at [74, 231] on span "Relatórios de vendas" at bounding box center [50, 229] width 63 height 10
select select "ALL"
select select "0"
